Goal: Information Seeking & Learning: Learn about a topic

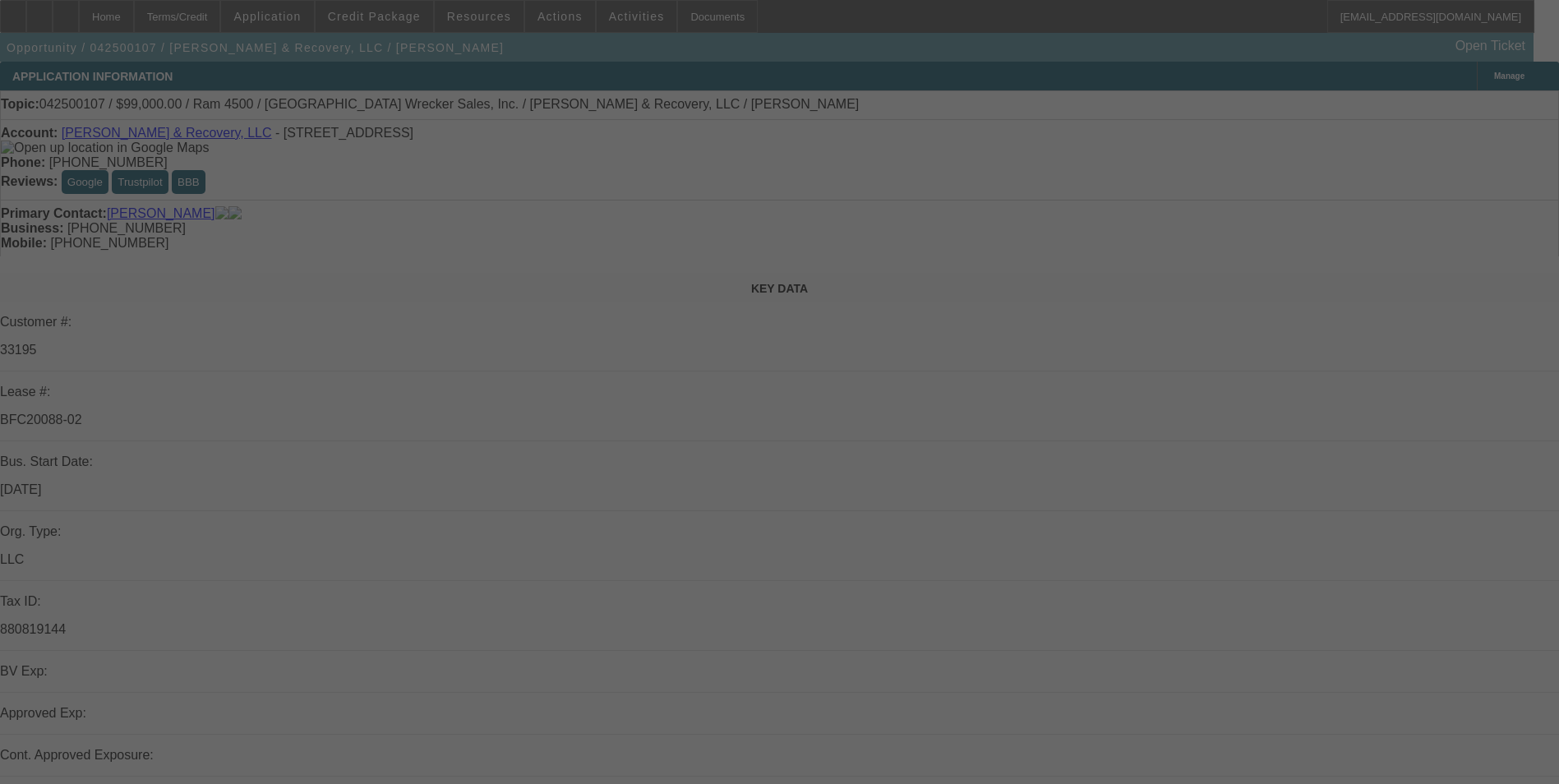
select select "0"
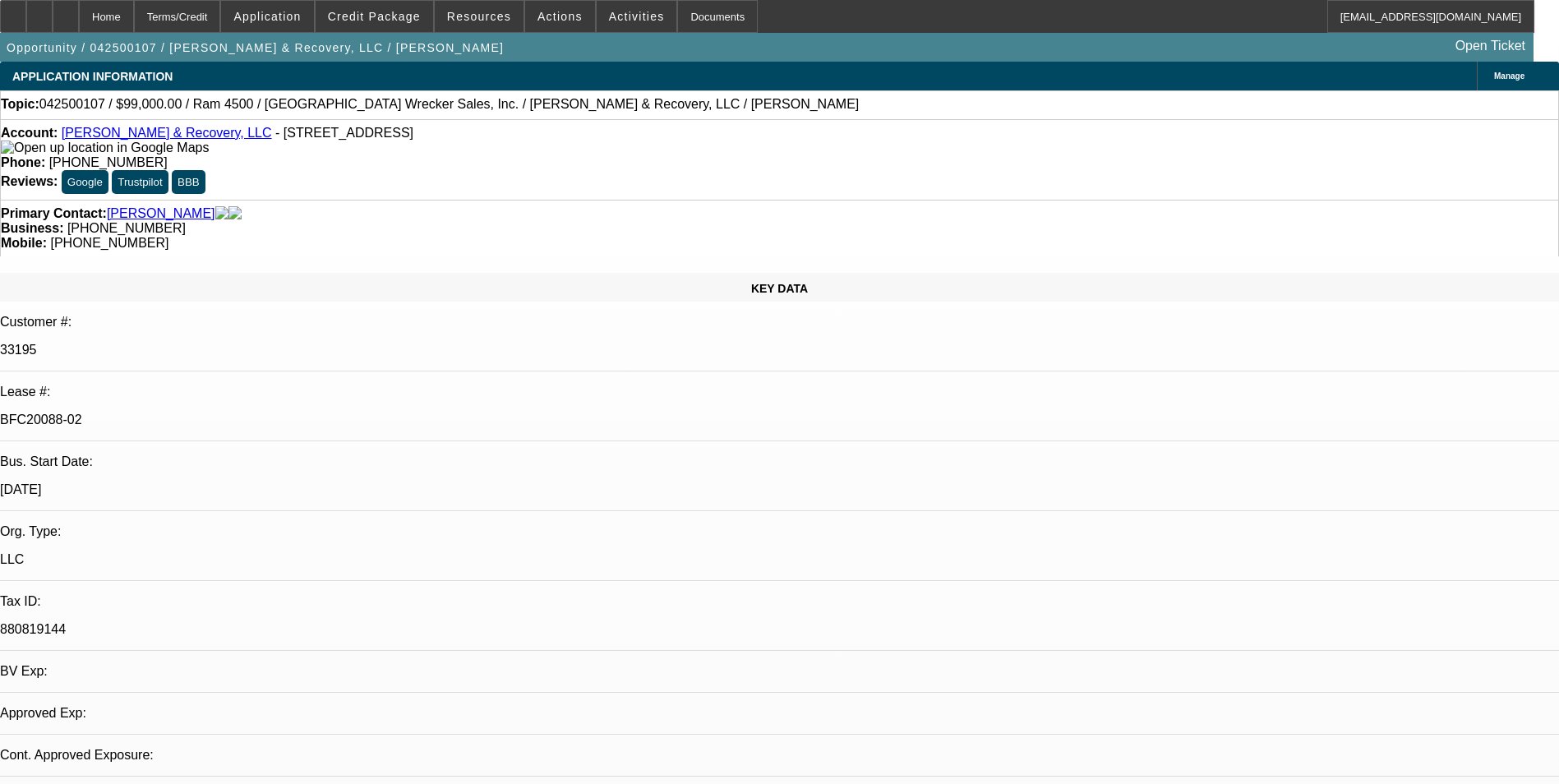
select select "2"
select select "0"
select select "6"
select select "0.1"
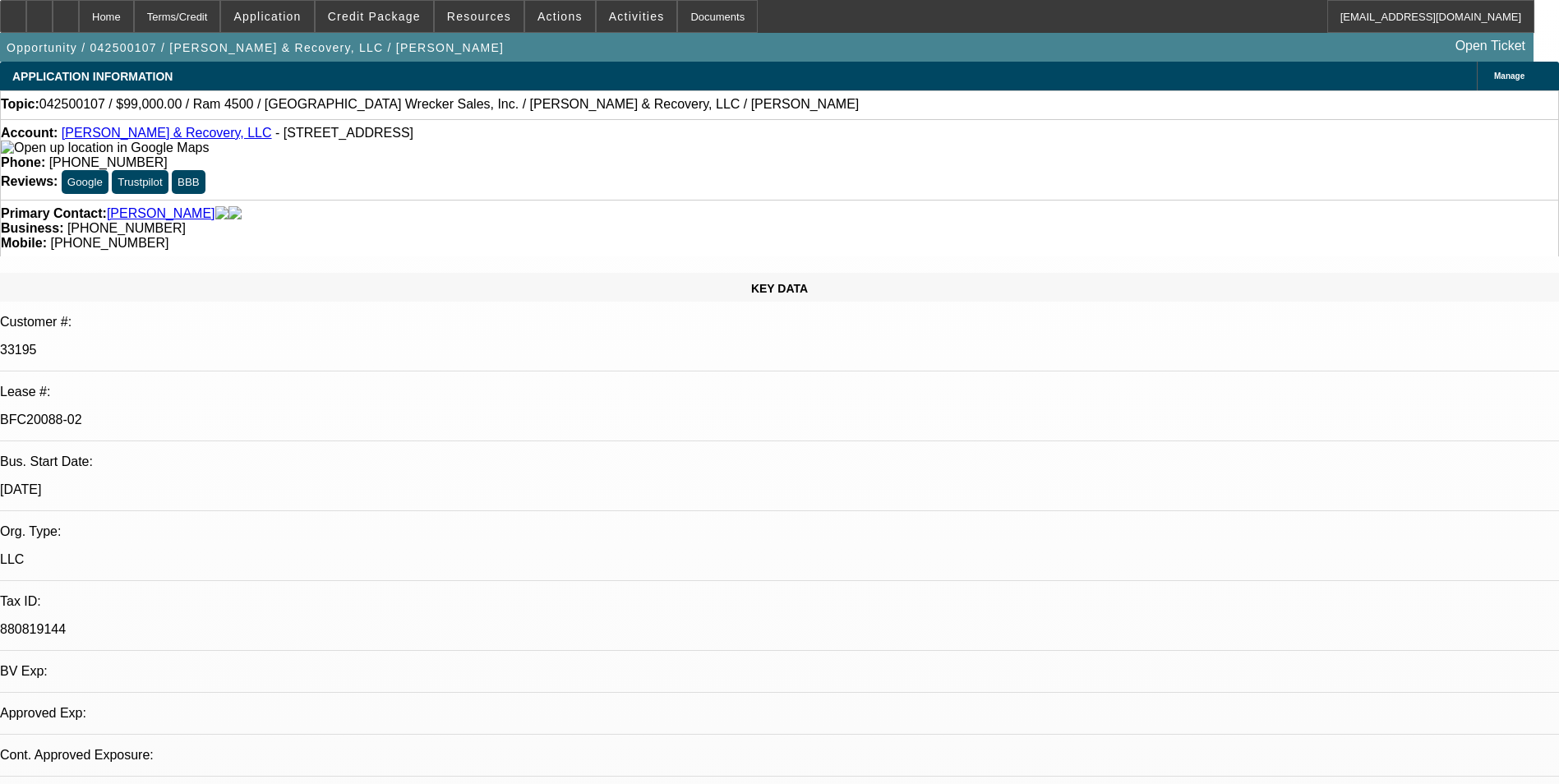
select select "2"
select select "0"
select select "6"
select select "0"
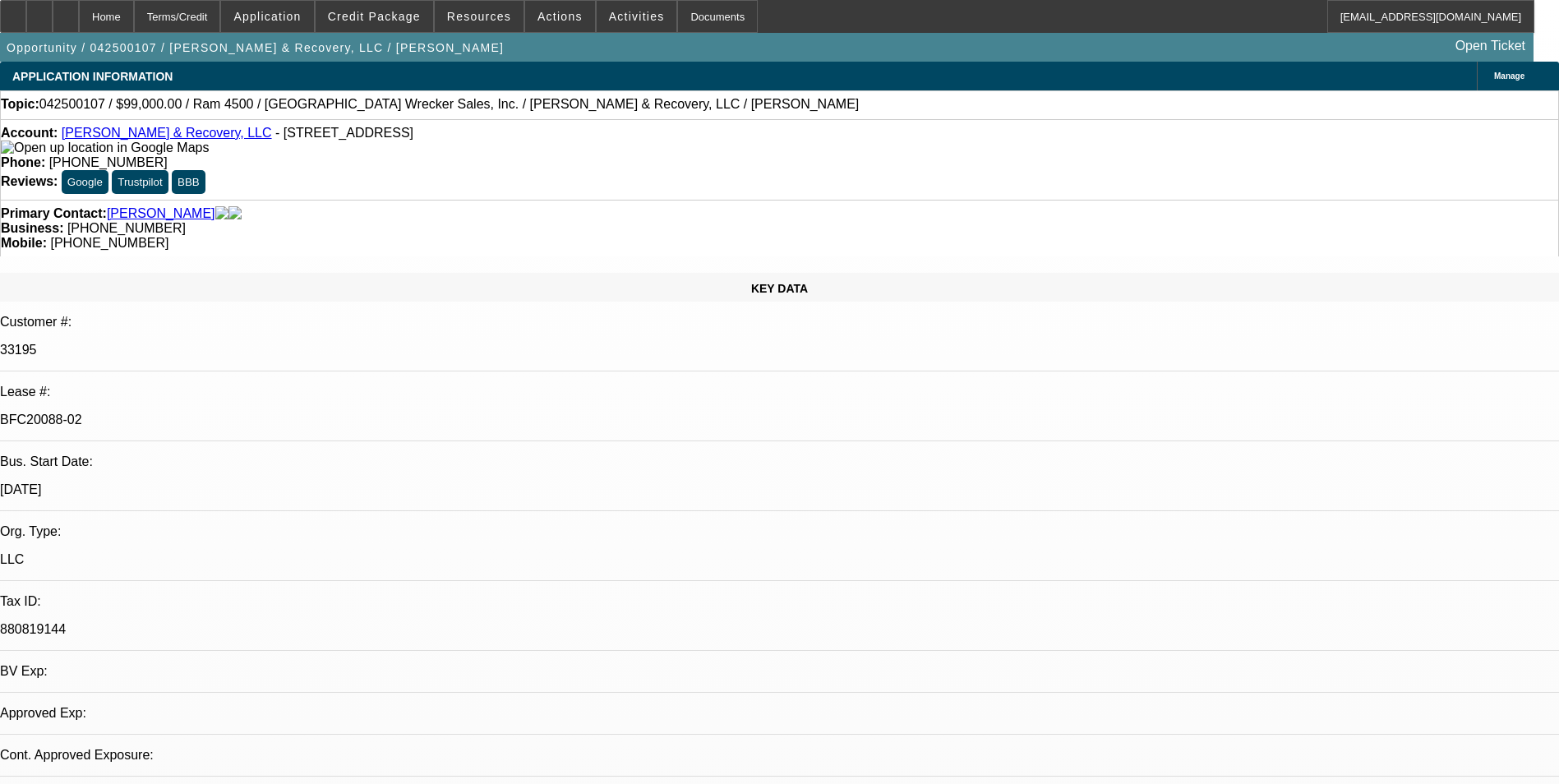
select select "2"
select select "0.1"
select select "4"
select select "0.1"
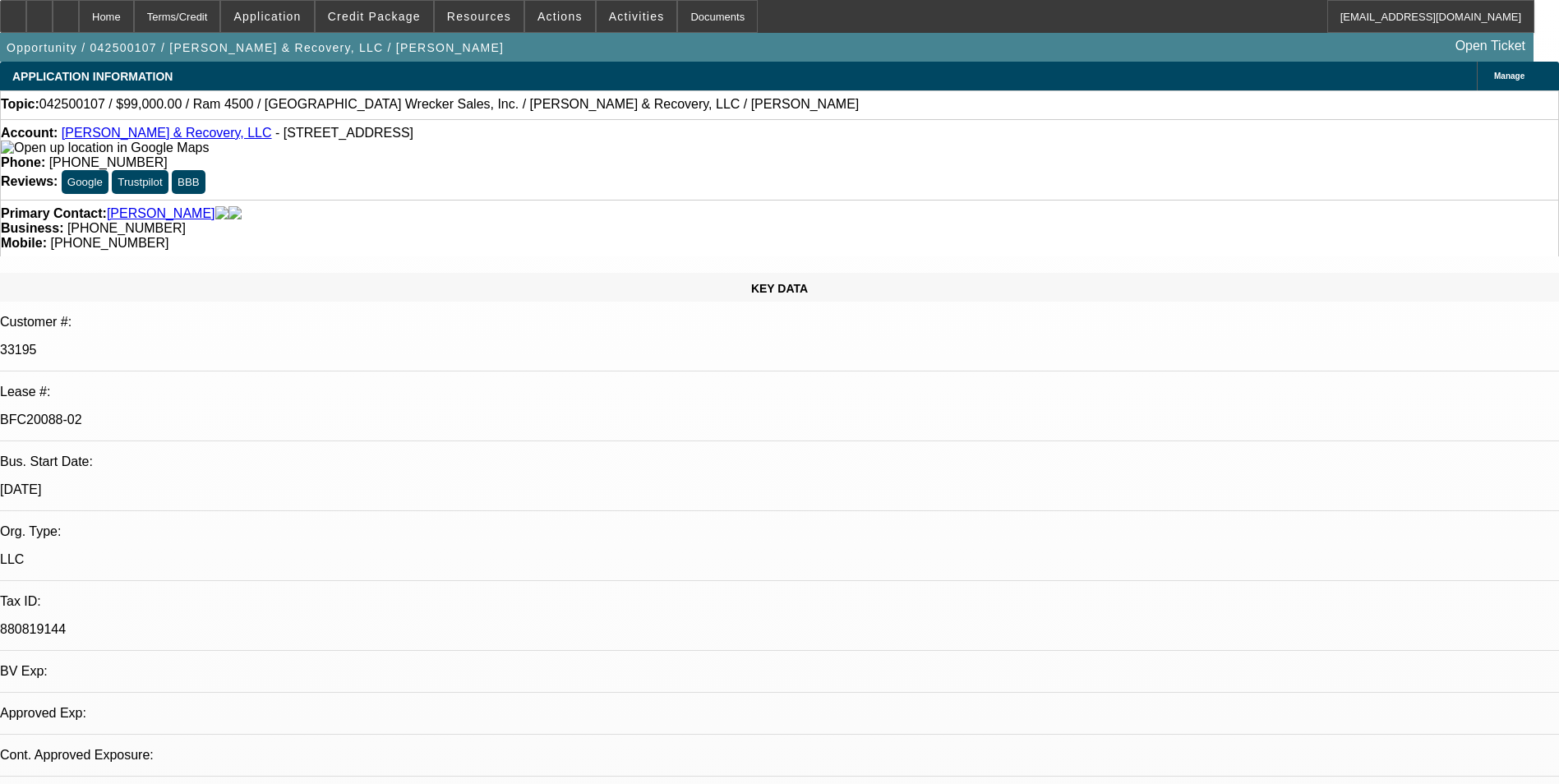
select select "2"
select select "0.1"
select select "4"
